Goal: Check status: Check status

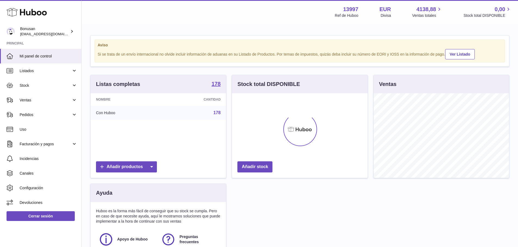
scroll to position [85, 136]
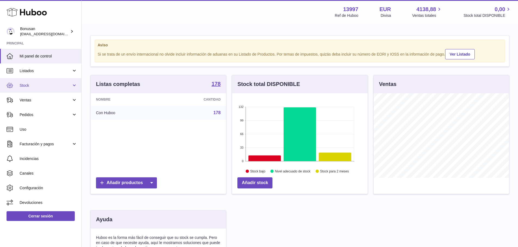
click at [75, 84] on link "Stock" at bounding box center [40, 85] width 81 height 15
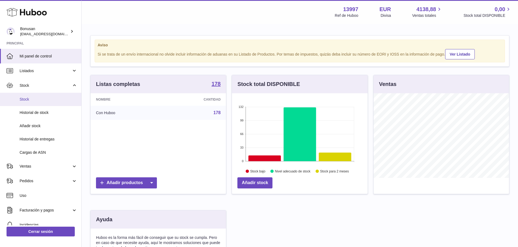
click at [31, 101] on span "Stock" at bounding box center [49, 99] width 58 height 5
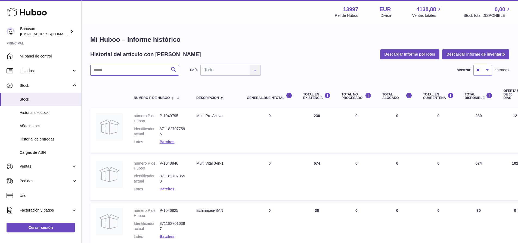
click at [121, 70] on input "text" at bounding box center [134, 70] width 89 height 11
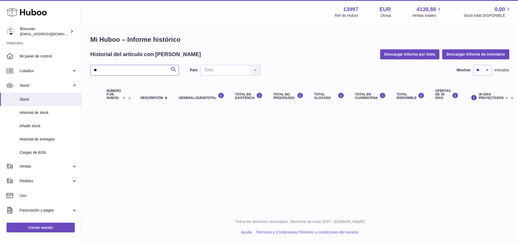
type input "*"
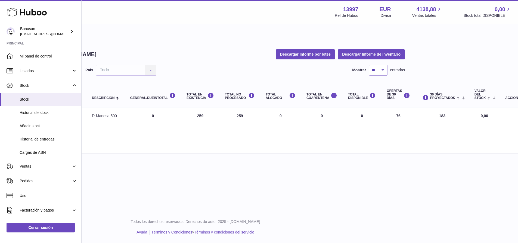
scroll to position [0, 110]
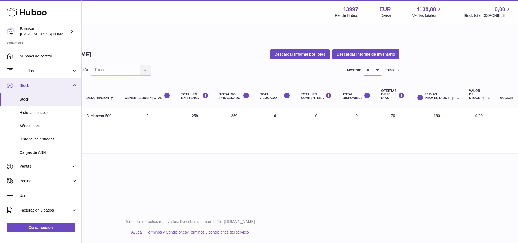
type input "****"
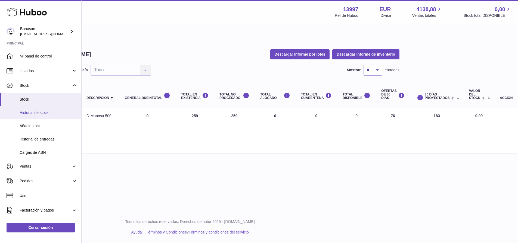
click at [45, 112] on span "Historial de stock" at bounding box center [49, 112] width 58 height 5
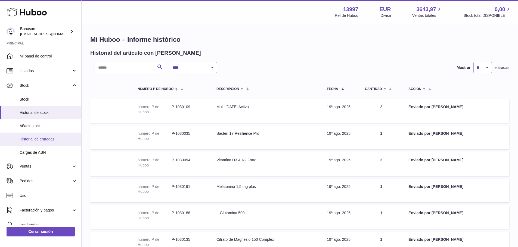
click at [42, 138] on span "Historial de entregas" at bounding box center [49, 139] width 58 height 5
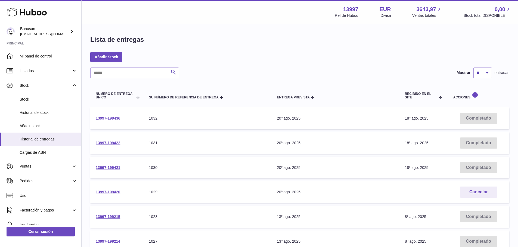
scroll to position [81, 0]
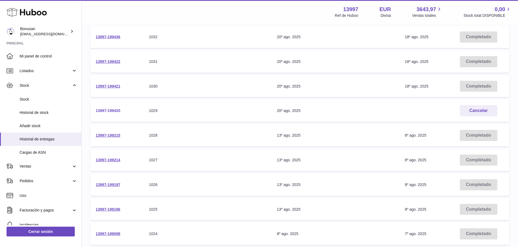
click at [106, 112] on link "13997-199420" at bounding box center [108, 111] width 24 height 4
